Goal: Transaction & Acquisition: Purchase product/service

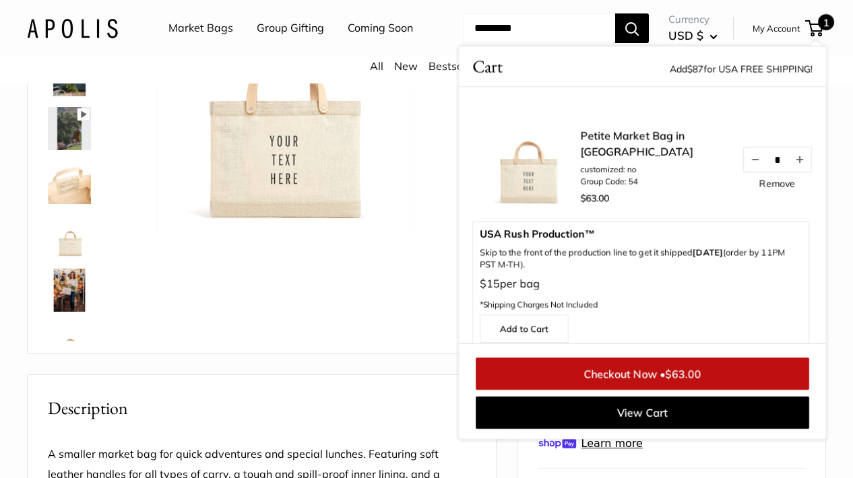
click at [640, 43] on button "Search" at bounding box center [632, 28] width 34 height 30
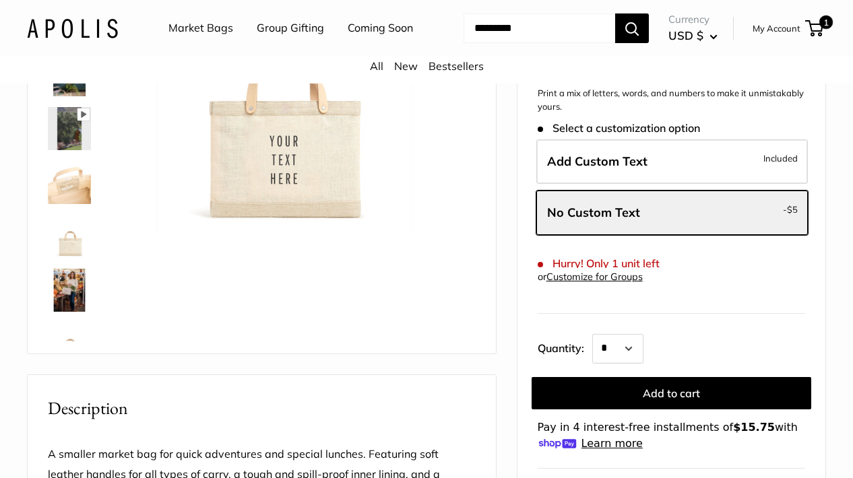
click at [536, 43] on input "Search..." at bounding box center [540, 28] width 152 height 30
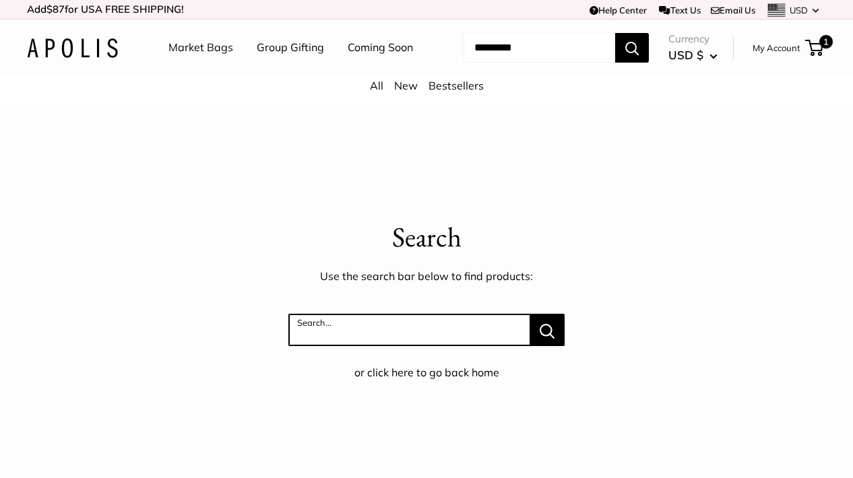
click at [355, 346] on input "Search..." at bounding box center [409, 330] width 242 height 32
type input "*******"
click at [547, 346] on button "Search..." at bounding box center [547, 330] width 34 height 32
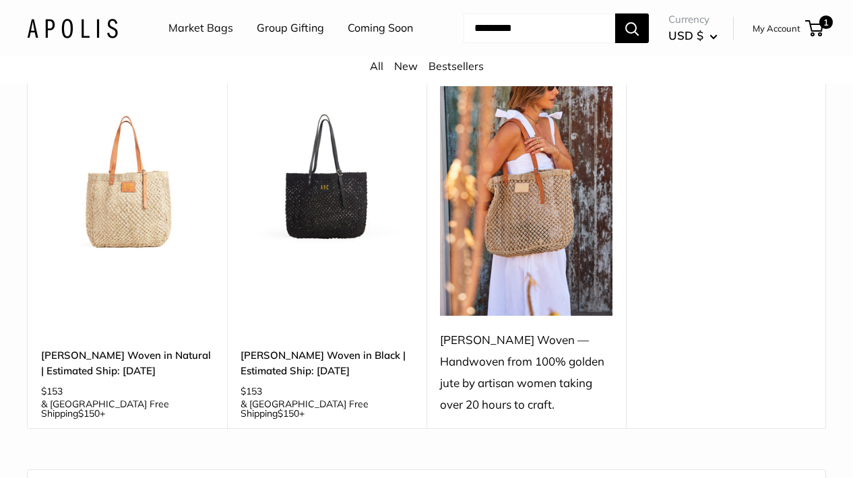
scroll to position [220, 0]
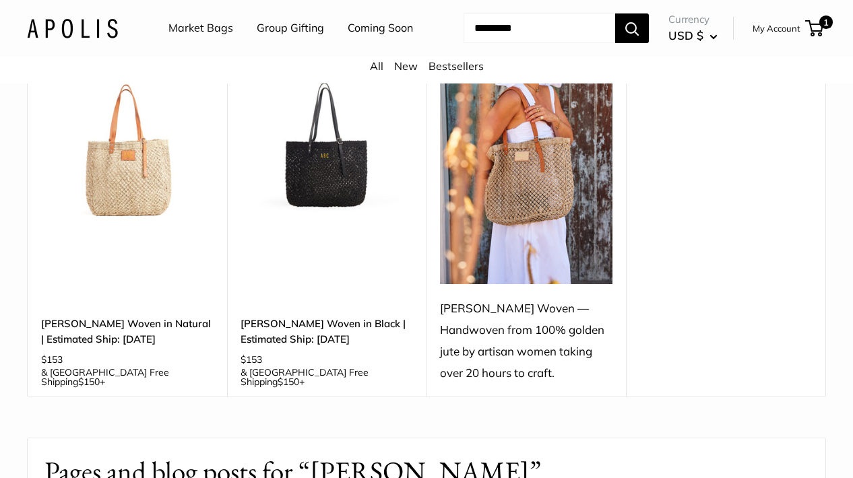
click at [528, 357] on div "[PERSON_NAME] Woven — Handwoven from 100% golden jute by artisan women taking o…" at bounding box center [526, 341] width 172 height 86
click at [507, 352] on div "[PERSON_NAME] Woven — Handwoven from 100% golden jute by artisan women taking o…" at bounding box center [526, 341] width 172 height 86
click at [557, 239] on img at bounding box center [526, 170] width 172 height 230
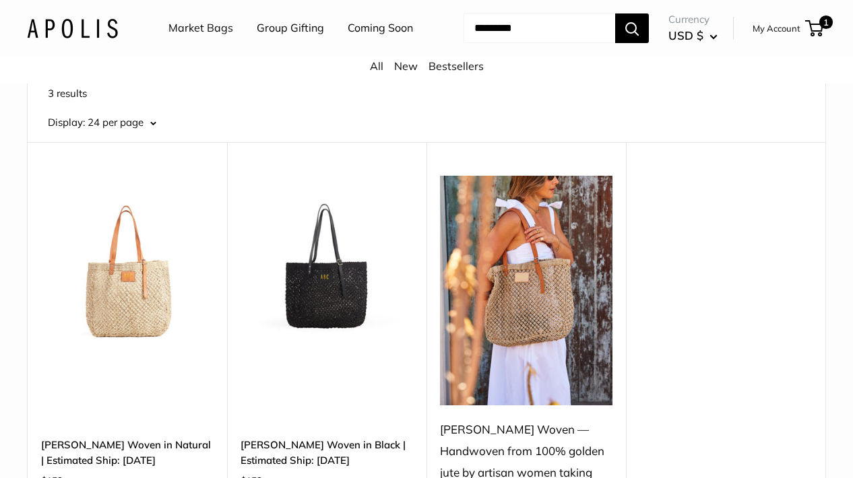
scroll to position [216, 0]
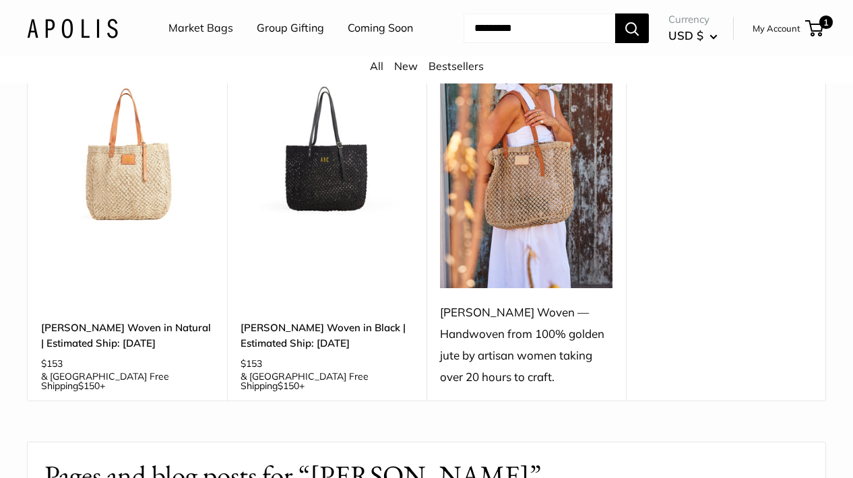
click at [490, 356] on div "[PERSON_NAME] Woven — Handwoven from 100% golden jute by artisan women taking o…" at bounding box center [526, 345] width 172 height 86
click at [532, 216] on img at bounding box center [526, 174] width 172 height 230
click at [0, 0] on img at bounding box center [0, 0] width 0 height 0
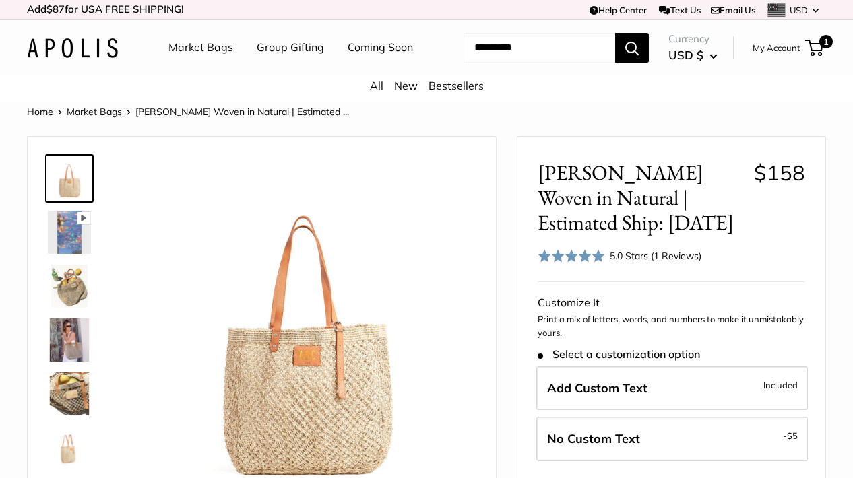
click at [588, 263] on span at bounding box center [571, 255] width 67 height 13
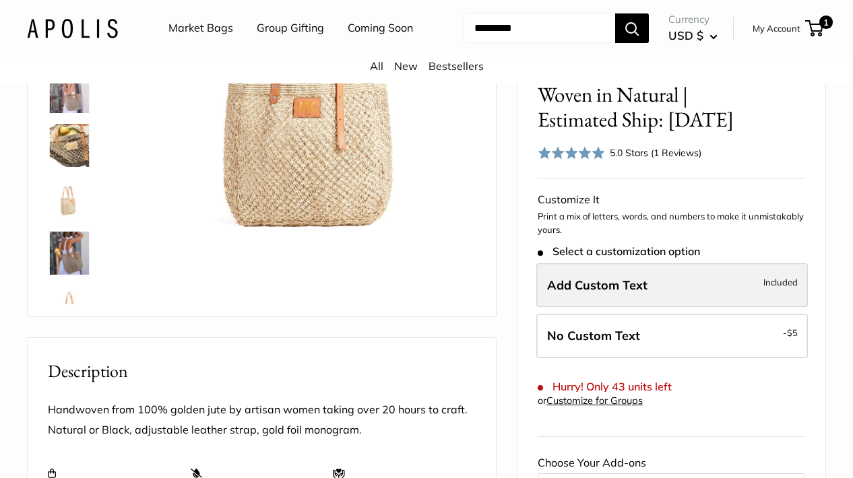
scroll to position [251, 0]
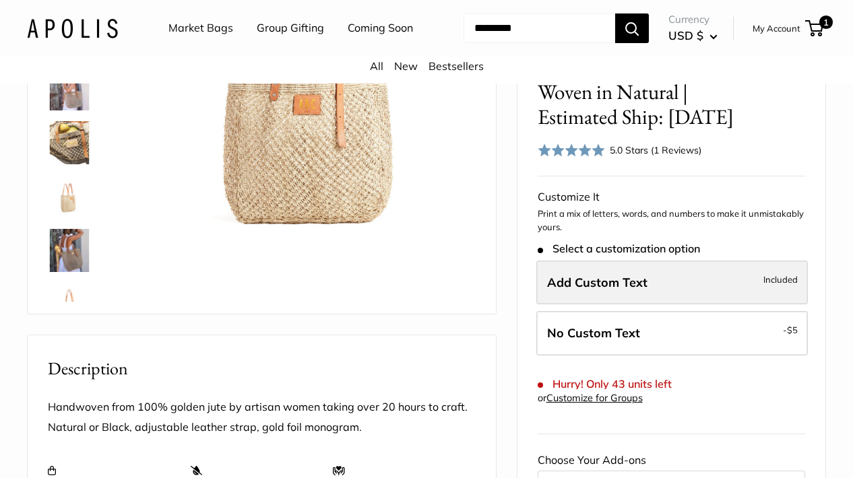
click at [646, 305] on label "Add Custom Text Included" at bounding box center [672, 282] width 272 height 44
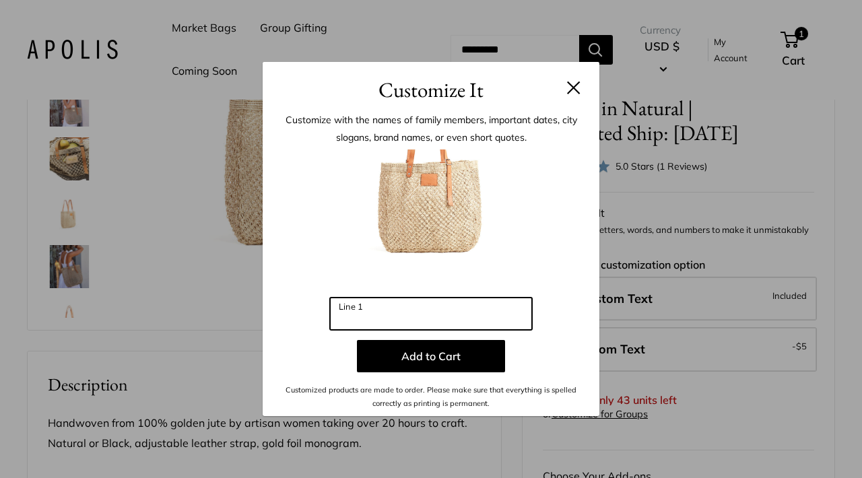
click at [429, 315] on input "Line 1" at bounding box center [431, 314] width 202 height 32
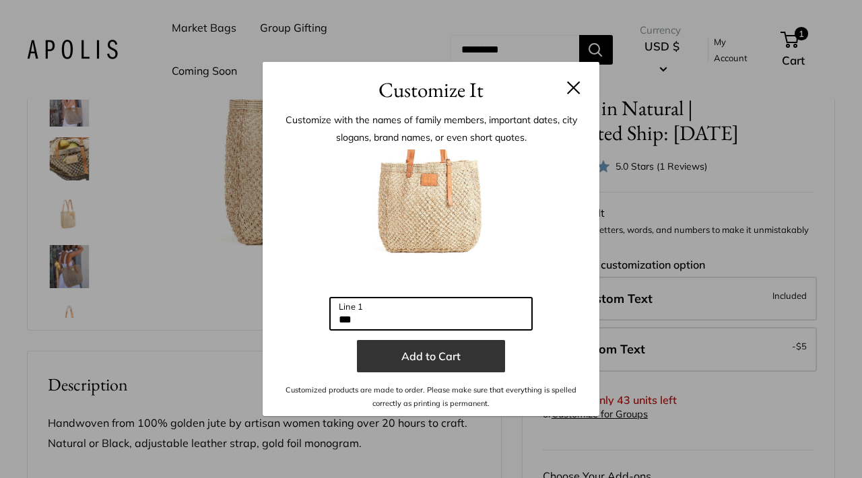
type input "***"
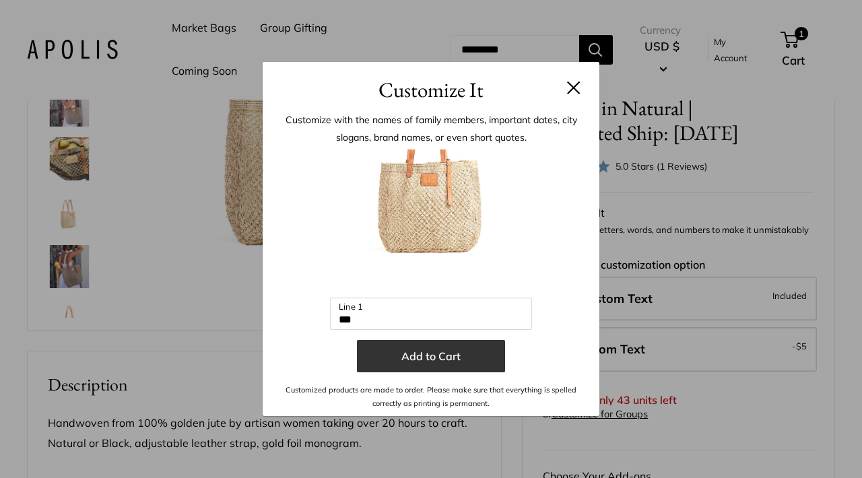
click at [426, 361] on button "Add to Cart" at bounding box center [431, 356] width 148 height 32
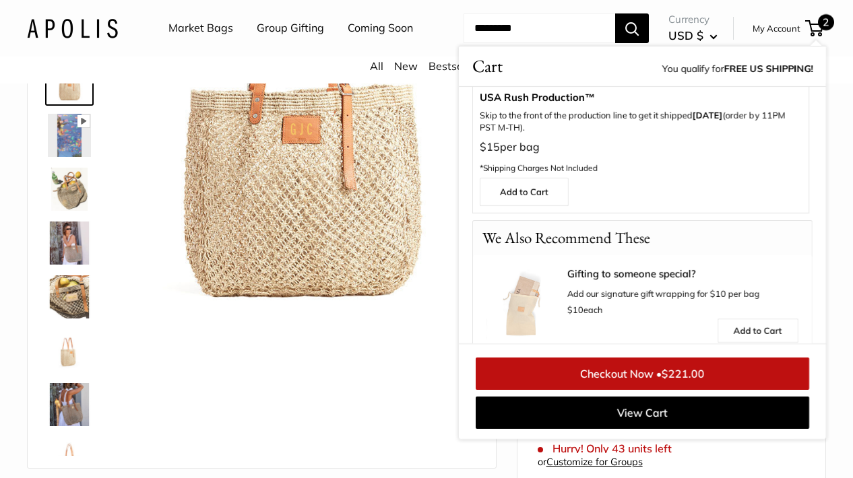
scroll to position [0, 0]
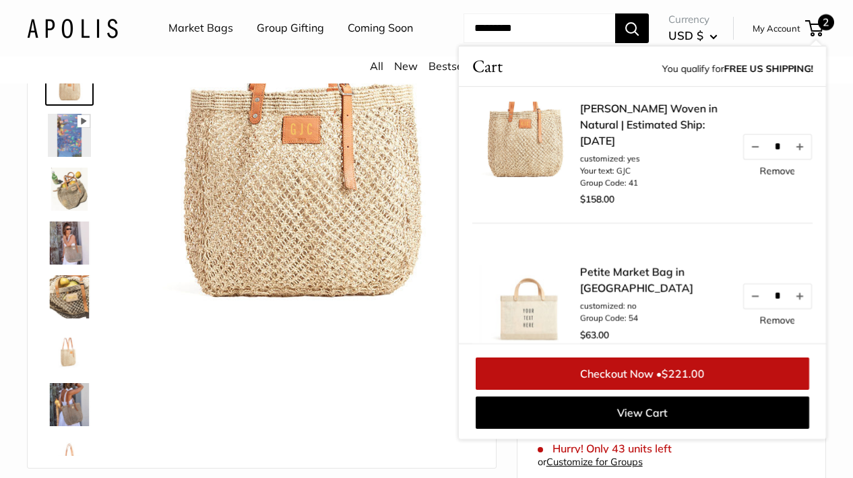
click at [625, 139] on link "[PERSON_NAME] Woven in Natural | Estimated Ship: [DATE]" at bounding box center [654, 124] width 148 height 49
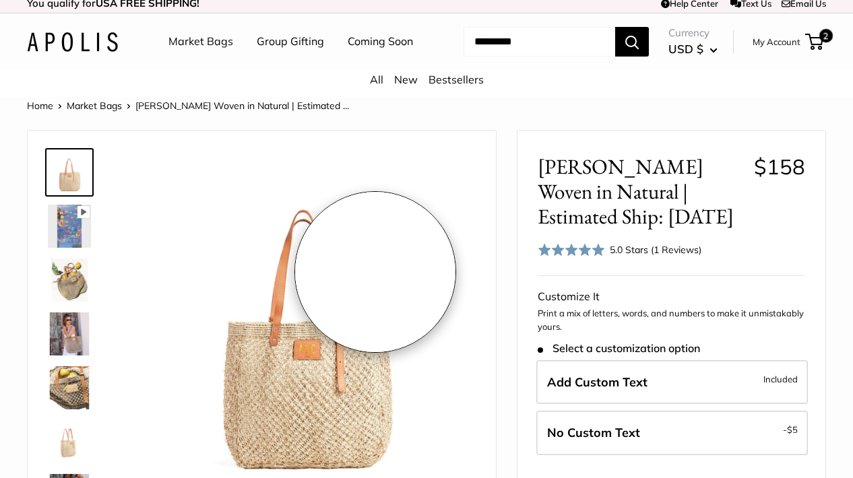
scroll to position [90, 0]
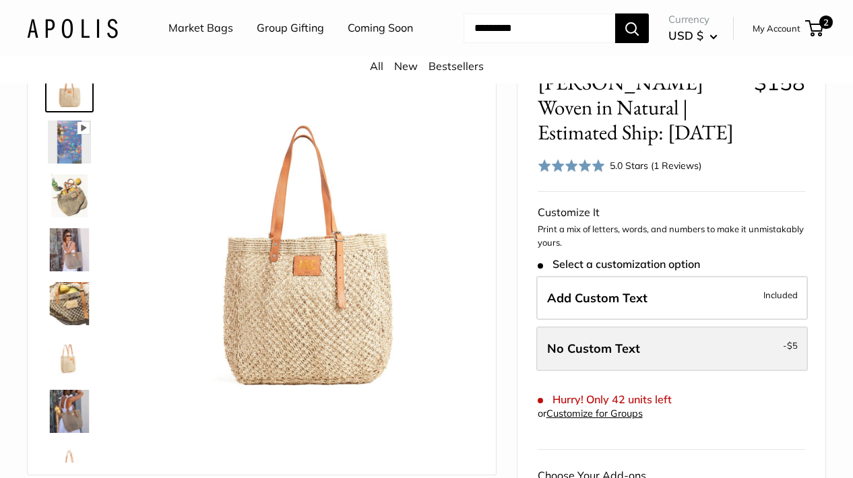
click at [641, 371] on label "No Custom Text - $5" at bounding box center [672, 349] width 272 height 44
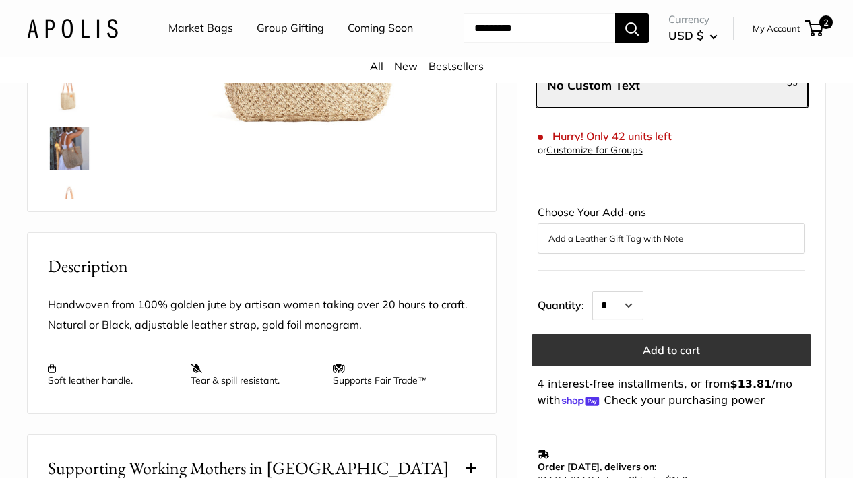
scroll to position [501, 0]
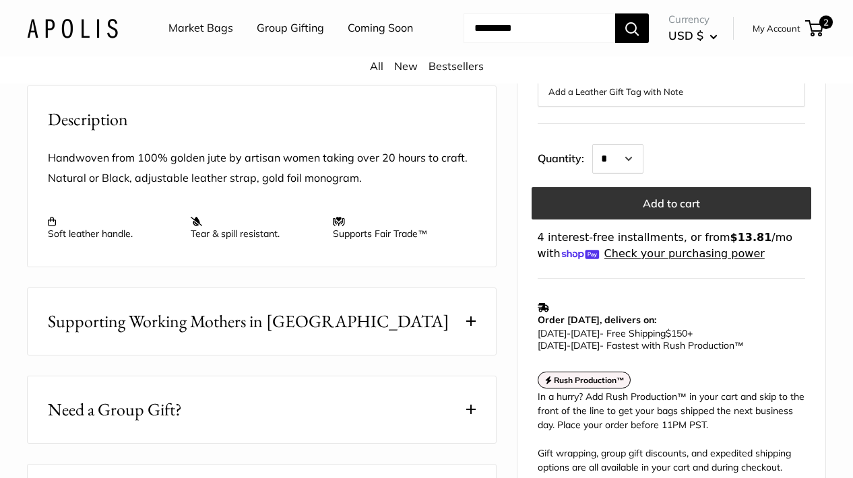
click at [633, 220] on button "Add to cart" at bounding box center [672, 203] width 280 height 32
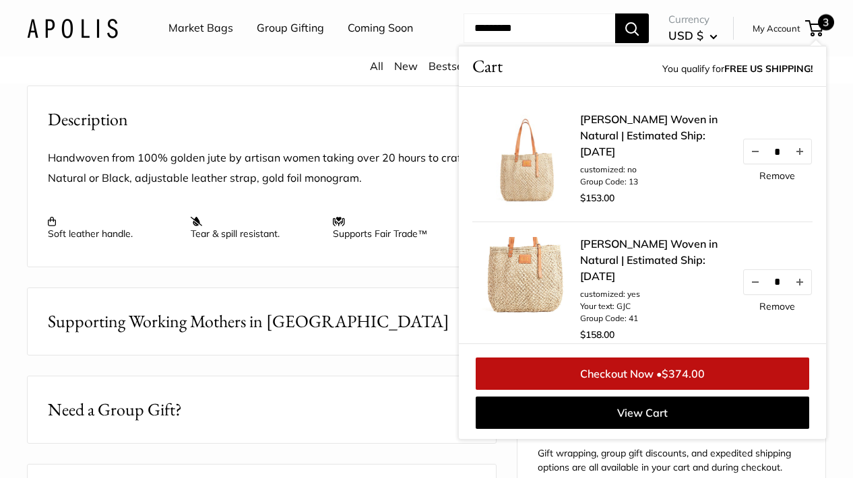
click at [772, 311] on link "Remove" at bounding box center [777, 306] width 36 height 9
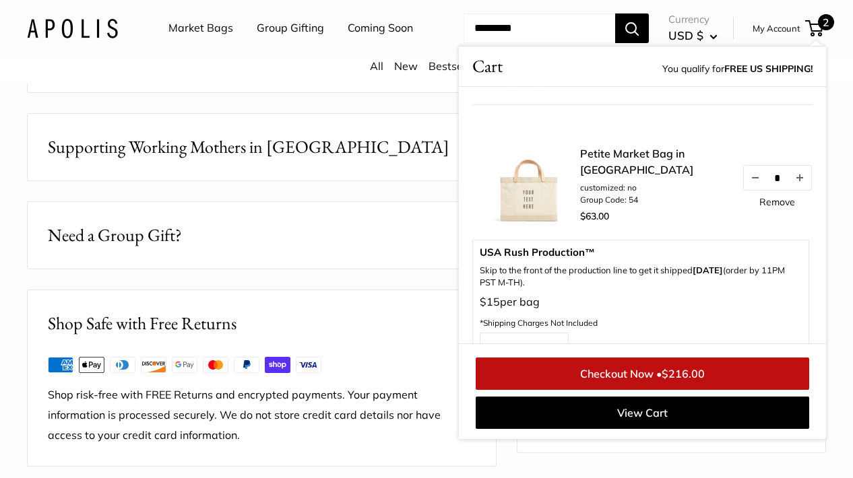
scroll to position [398, 0]
